Goal: Task Accomplishment & Management: Manage account settings

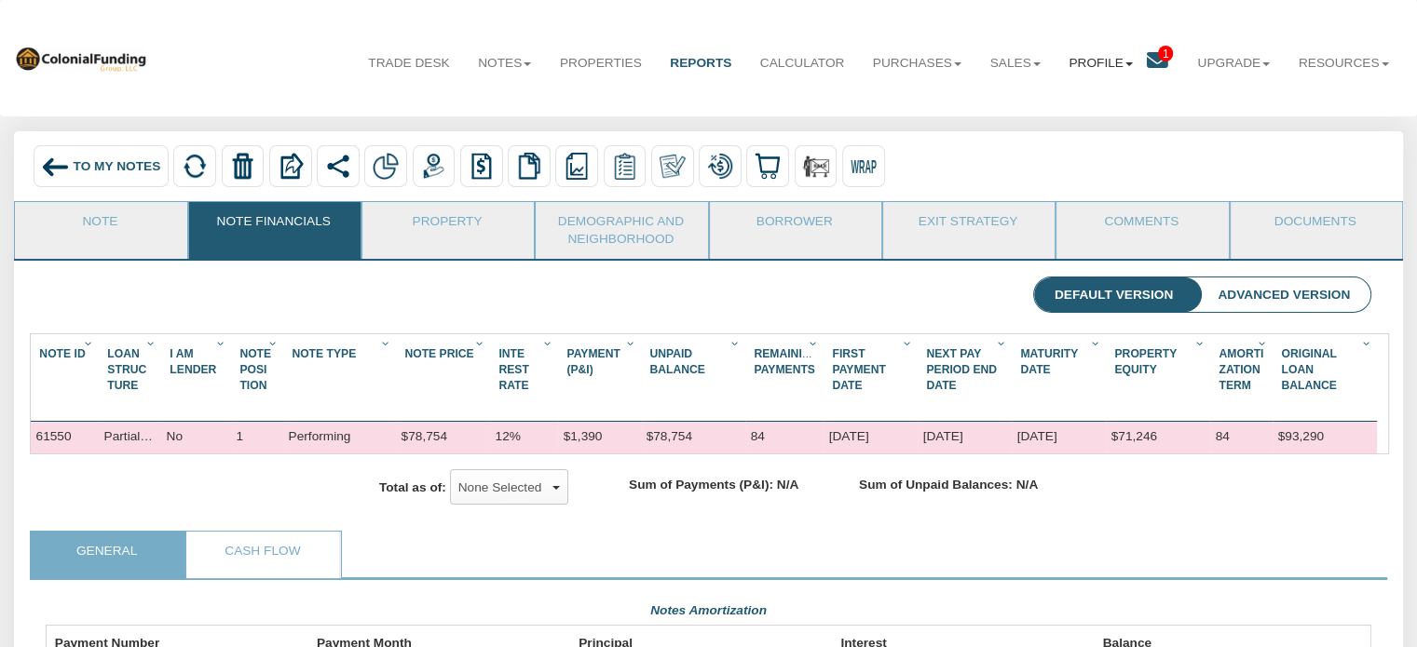
scroll to position [333, 1324]
click at [1092, 61] on link "Profile" at bounding box center [1100, 63] width 92 height 47
click at [1050, 107] on link "Settings" at bounding box center [1100, 106] width 164 height 24
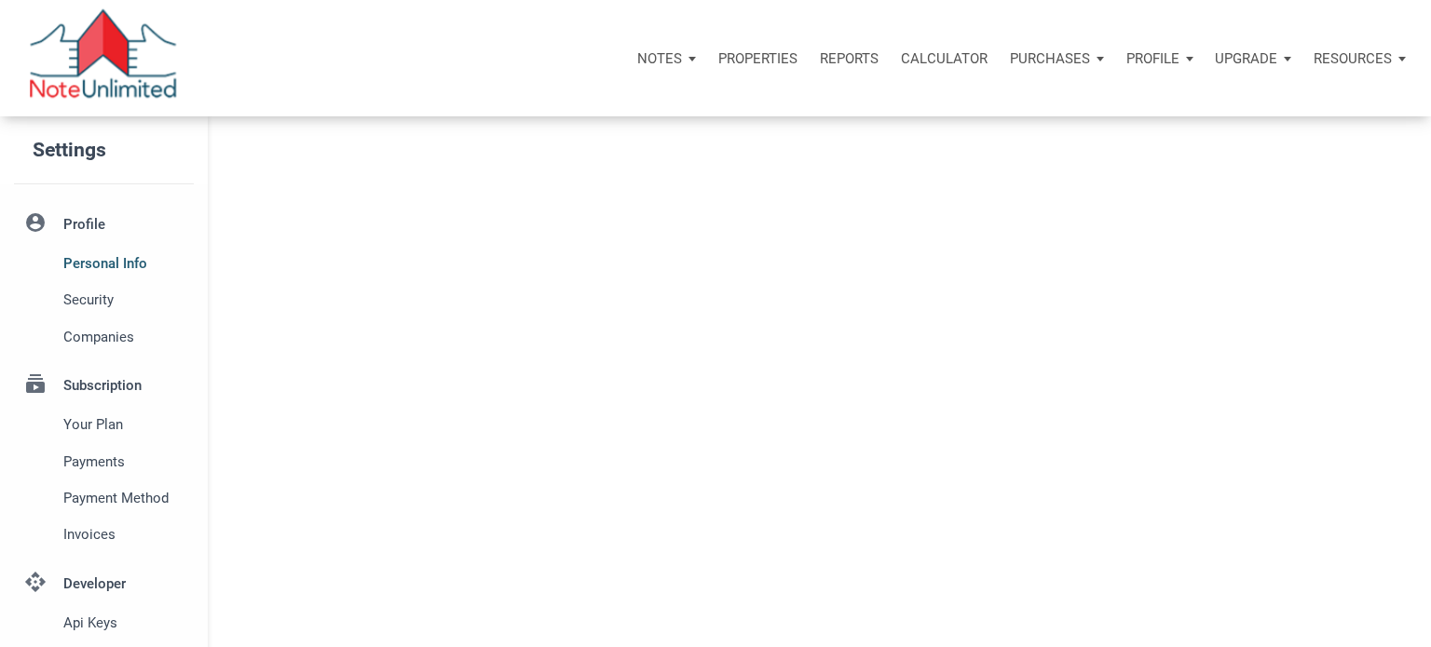
select select
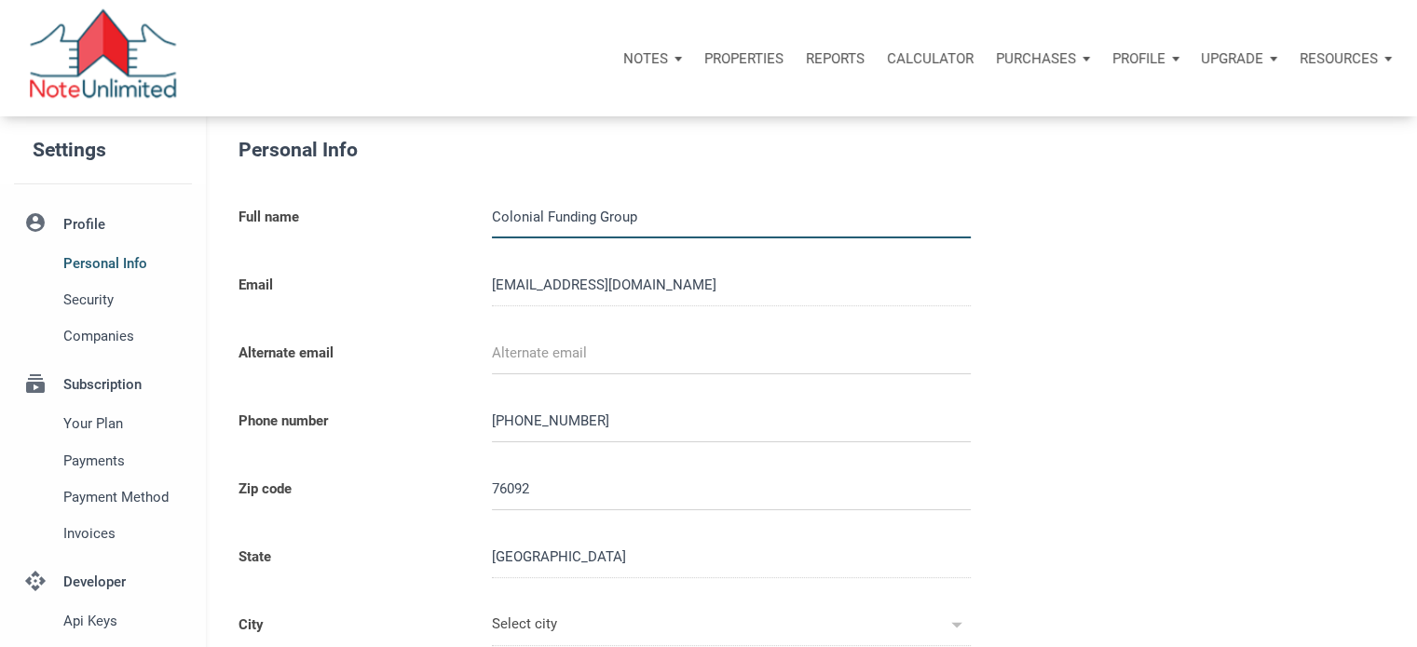
type input "SOUTHLAKE"
select select
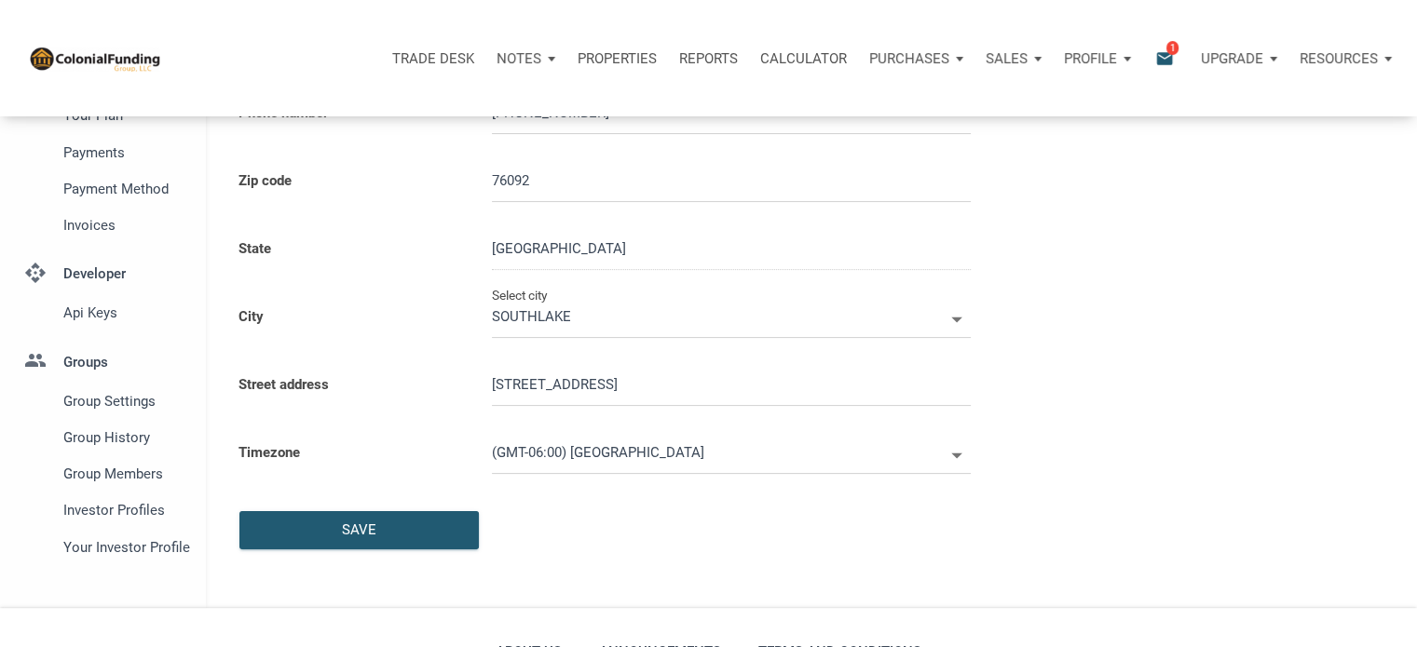
scroll to position [330, 0]
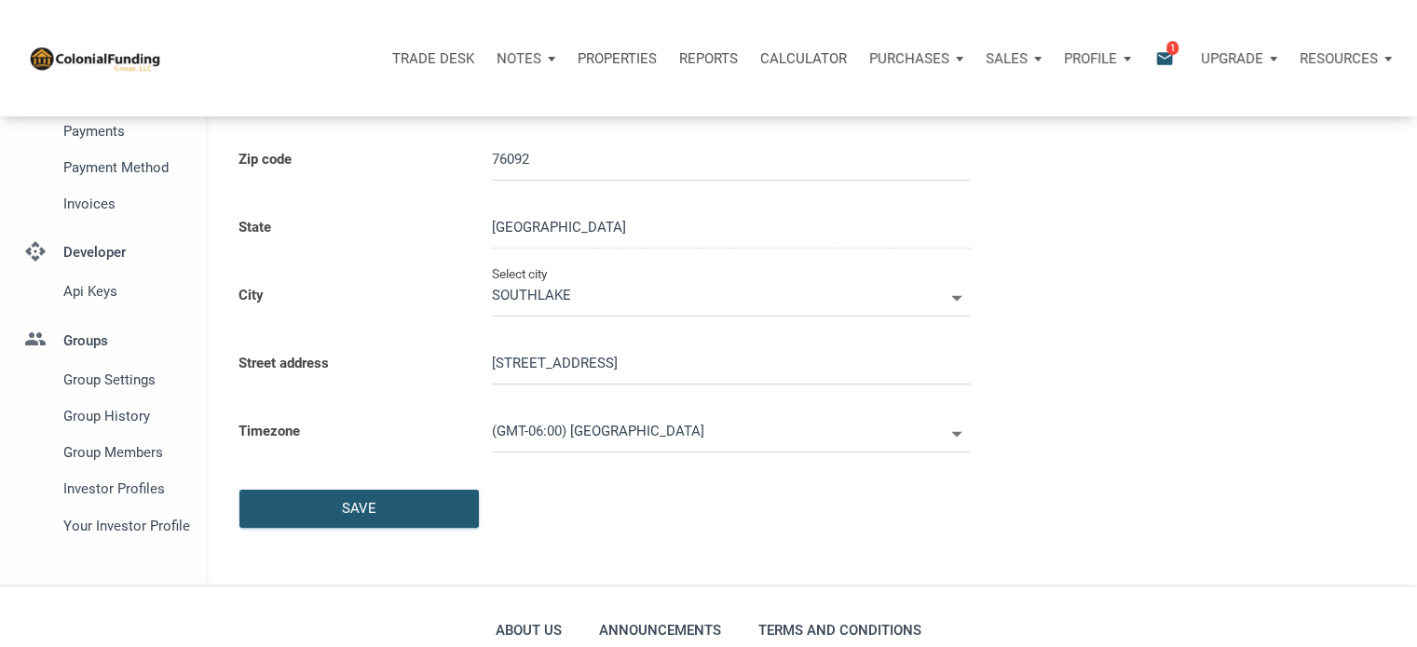
type input "0000000"
select select
click at [81, 379] on span "Group Settings" at bounding box center [123, 380] width 121 height 22
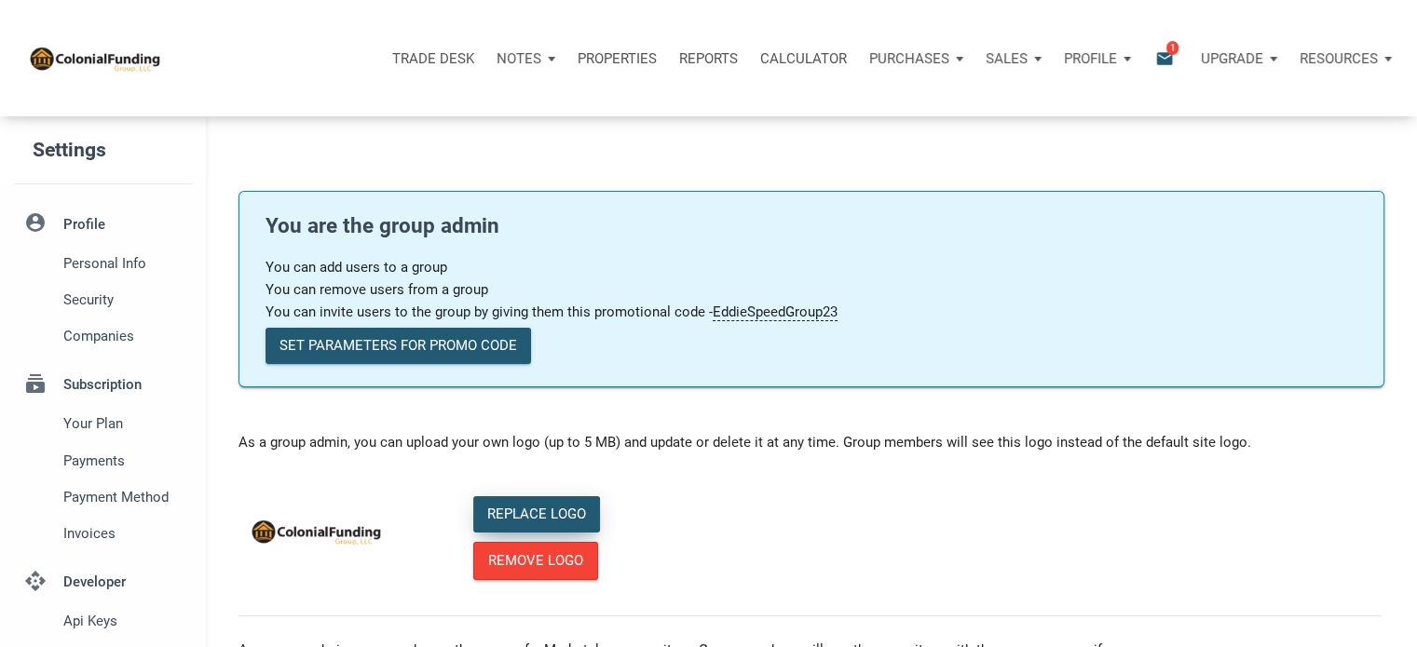
click at [520, 515] on div "Replace Logo" at bounding box center [536, 514] width 99 height 21
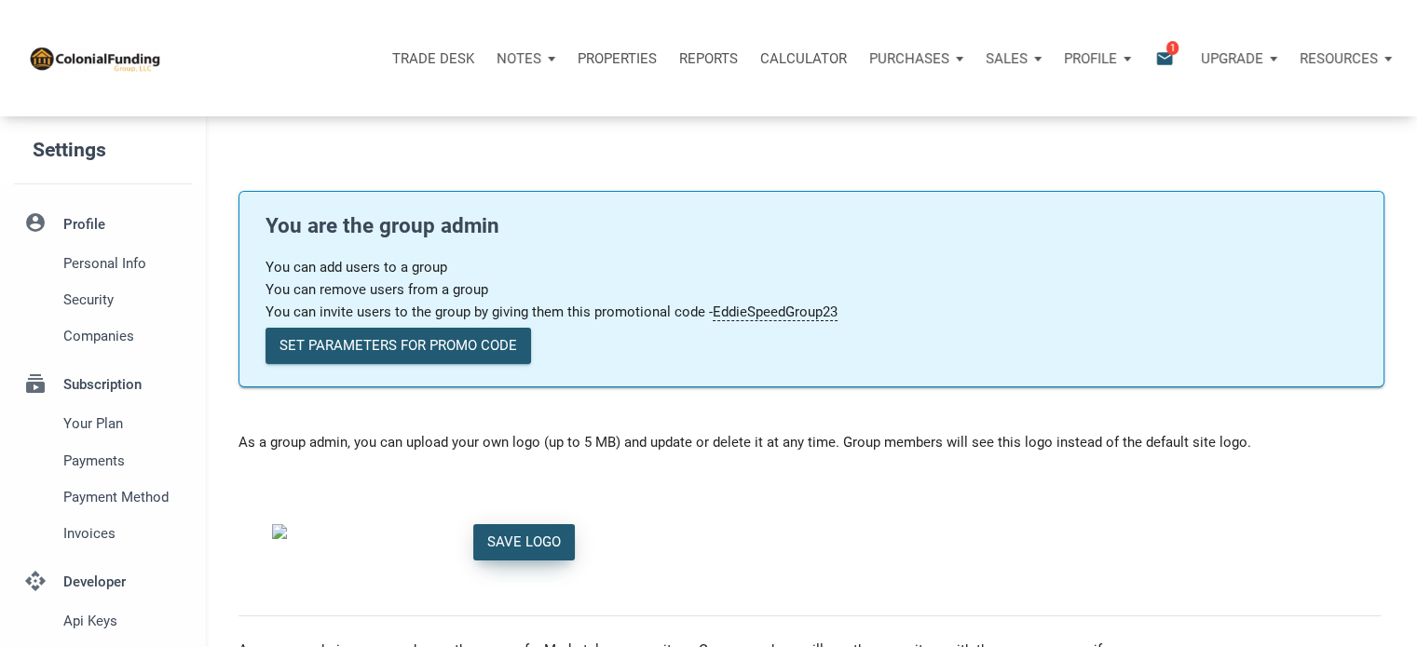
click at [514, 541] on div "Save Logo" at bounding box center [524, 542] width 74 height 21
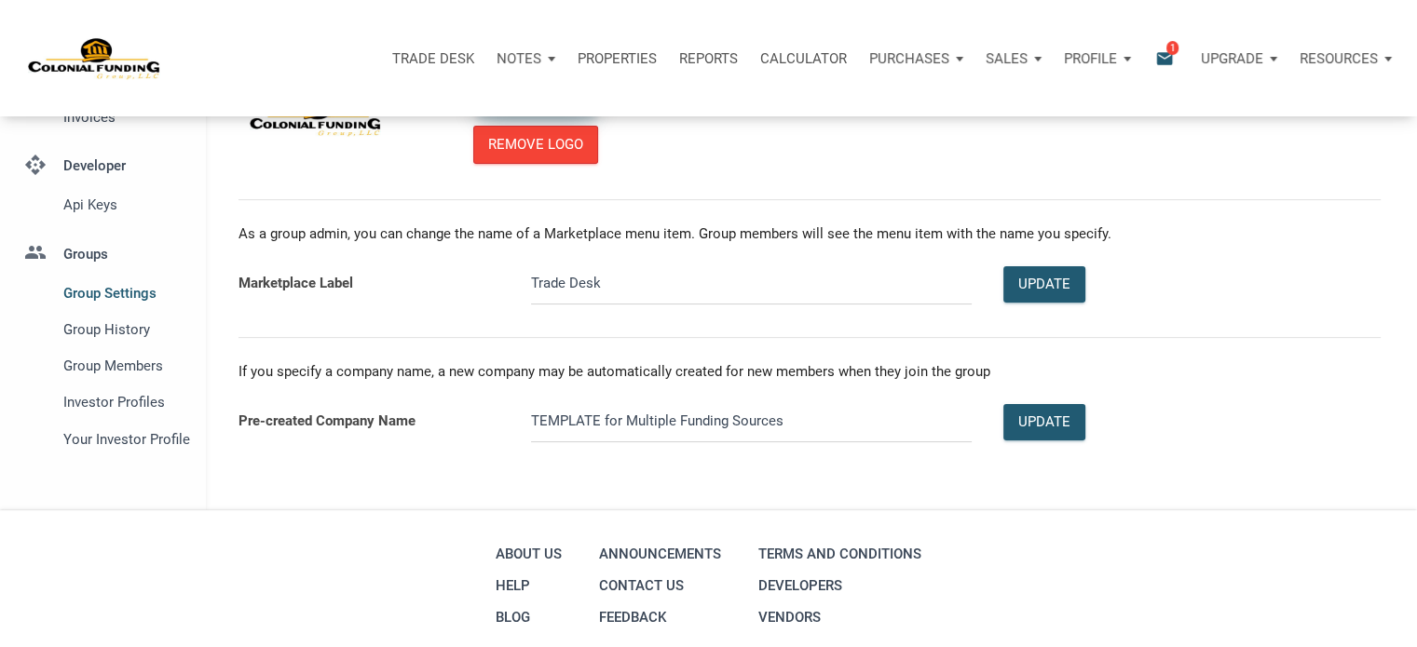
scroll to position [417, 0]
click at [90, 366] on span "Group Members" at bounding box center [123, 365] width 121 height 22
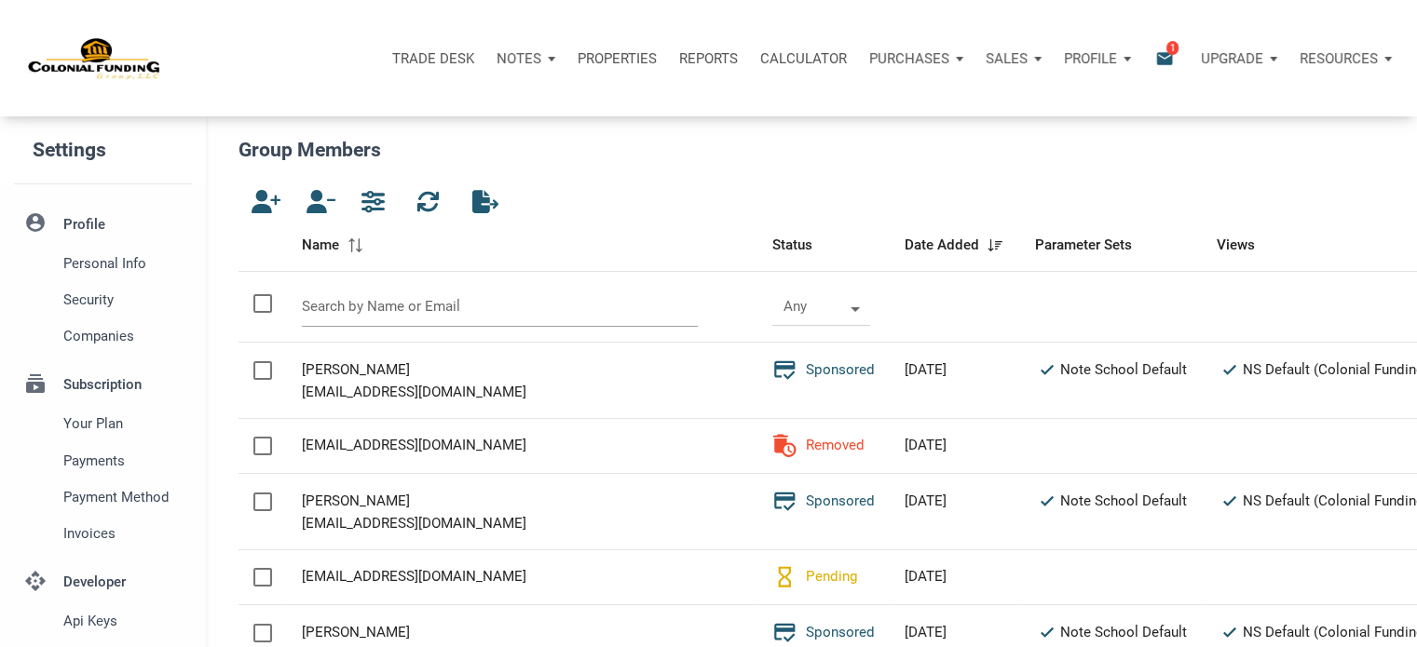
click at [329, 310] on input "text" at bounding box center [500, 307] width 397 height 40
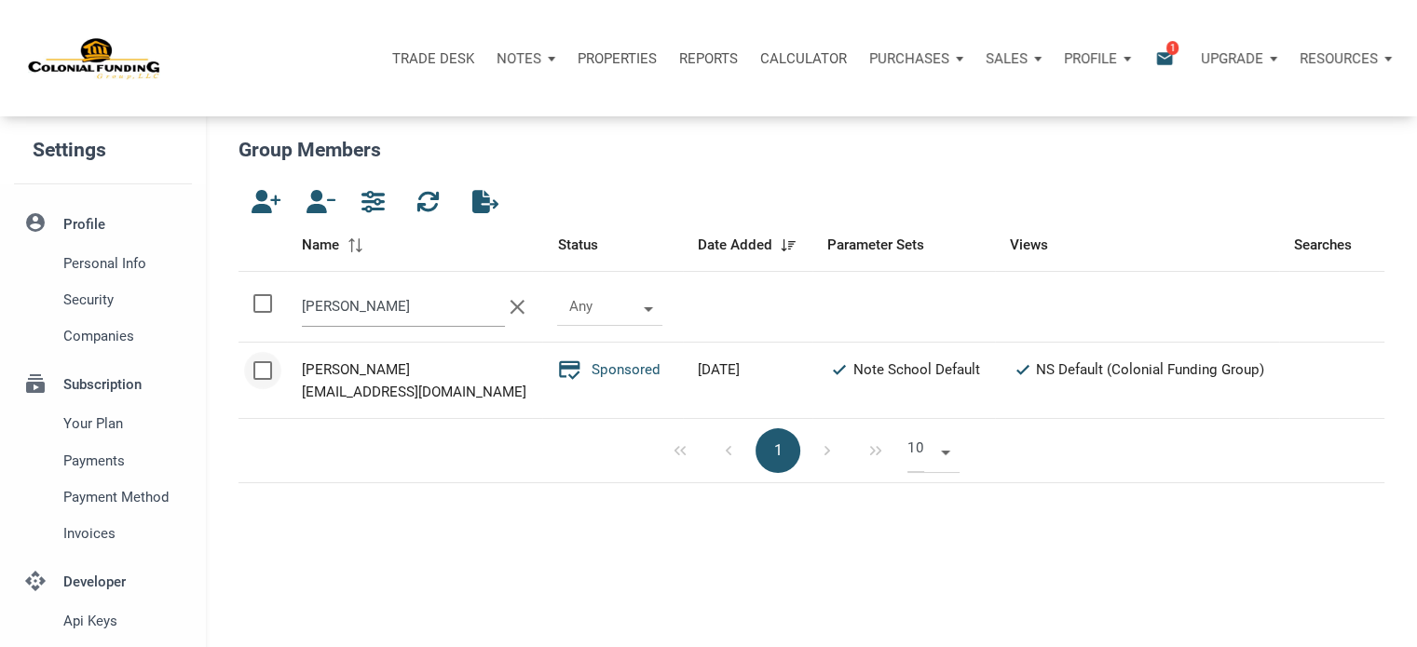
type input "[PERSON_NAME]"
click at [267, 366] on div at bounding box center [262, 370] width 19 height 19
checkbox input "true"
click at [318, 199] on icon "button" at bounding box center [317, 201] width 22 height 23
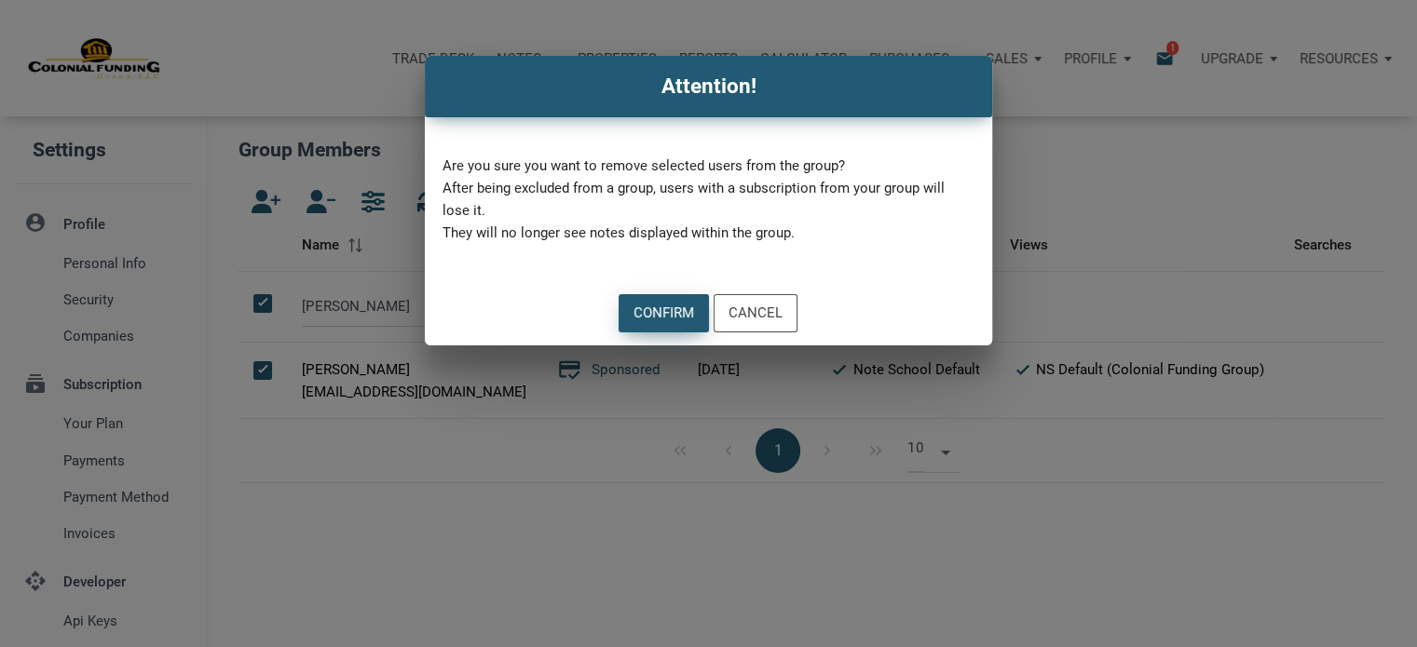
click at [678, 318] on div "Confirm" at bounding box center [663, 313] width 61 height 21
